Goal: Information Seeking & Learning: Learn about a topic

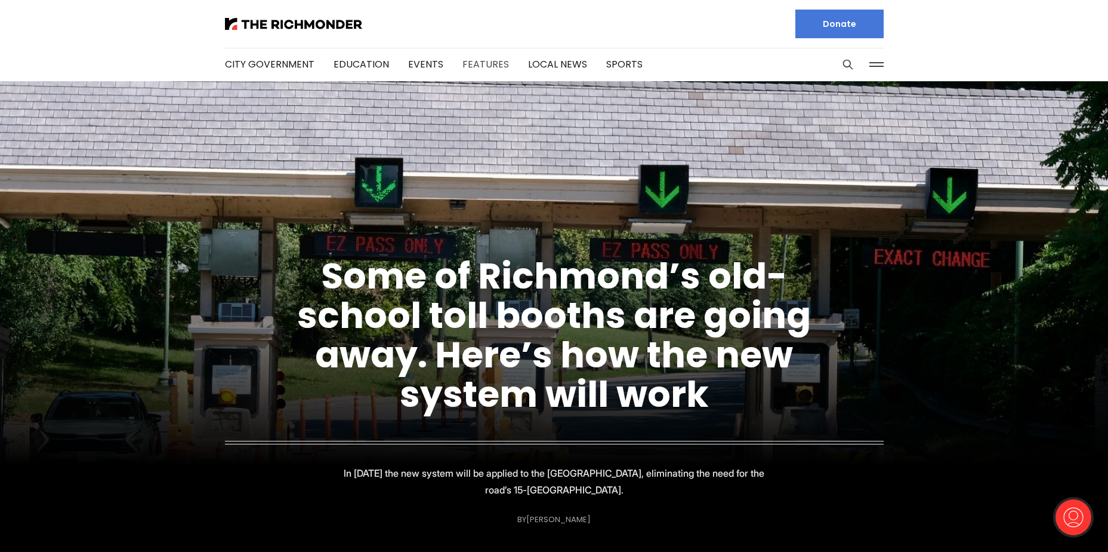
click at [464, 60] on link "Features" at bounding box center [486, 64] width 47 height 14
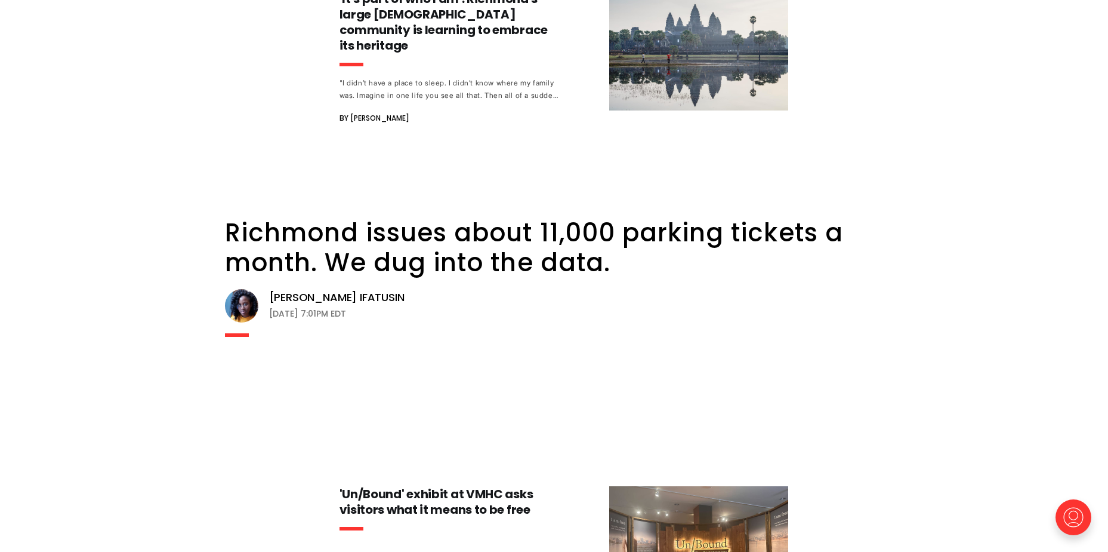
scroll to position [3999, 0]
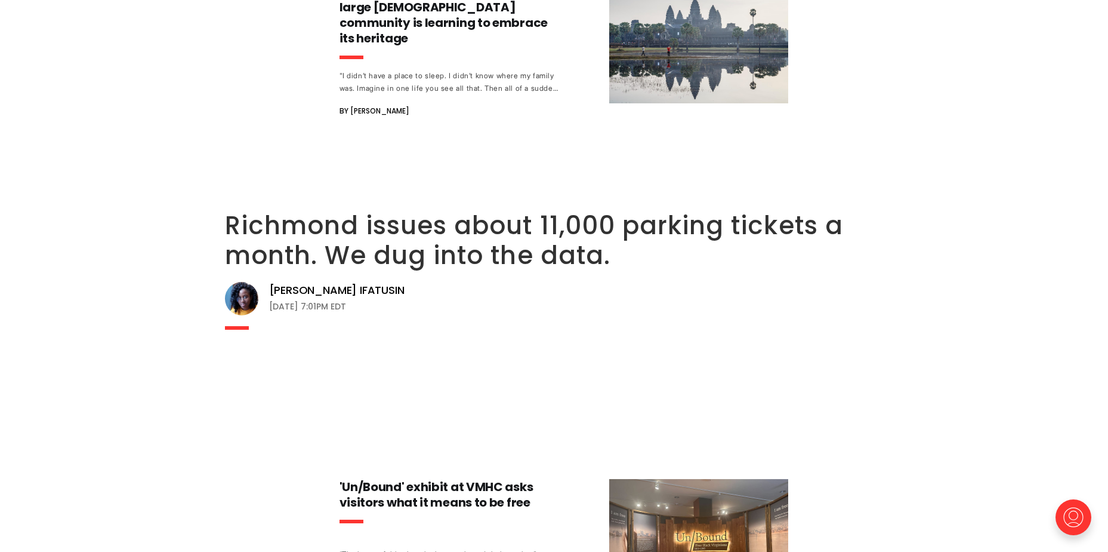
click at [472, 208] on link "Richmond issues about 11,000 parking tickets a month. We dug into the data." at bounding box center [534, 240] width 618 height 65
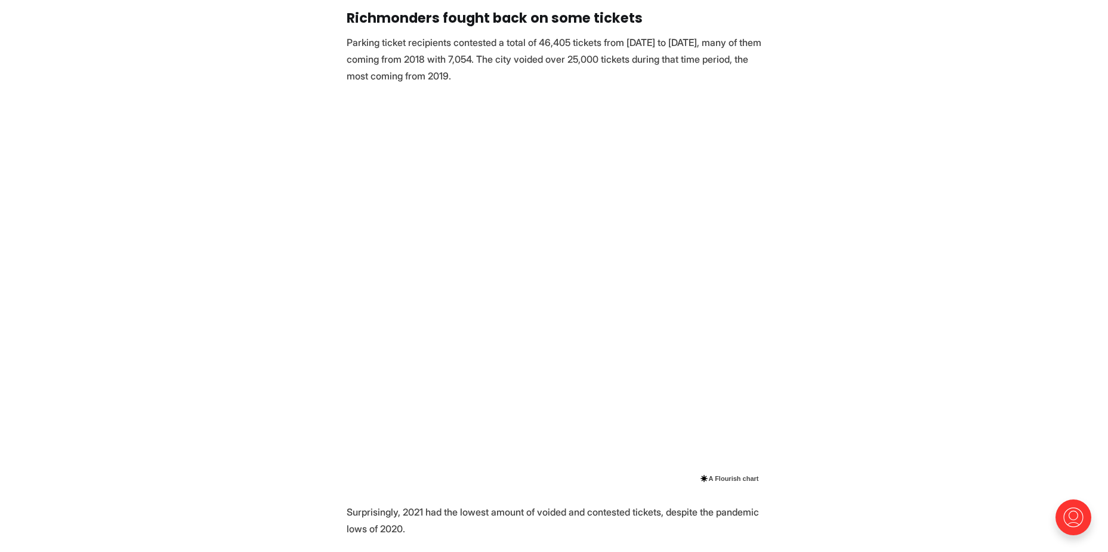
scroll to position [2925, 0]
